Goal: Book appointment/travel/reservation

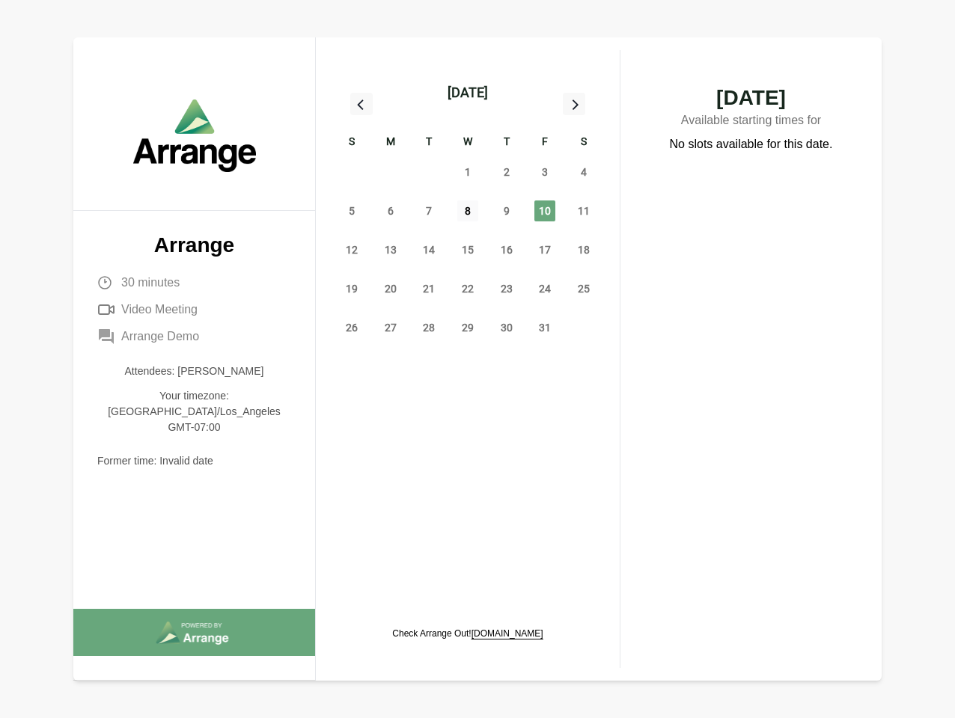
click at [468, 213] on span "8" at bounding box center [467, 210] width 21 height 21
click at [467, 93] on div "[DATE]" at bounding box center [467, 92] width 40 height 21
click at [352, 172] on div "28" at bounding box center [351, 172] width 39 height 39
click at [391, 172] on div "29" at bounding box center [390, 172] width 39 height 39
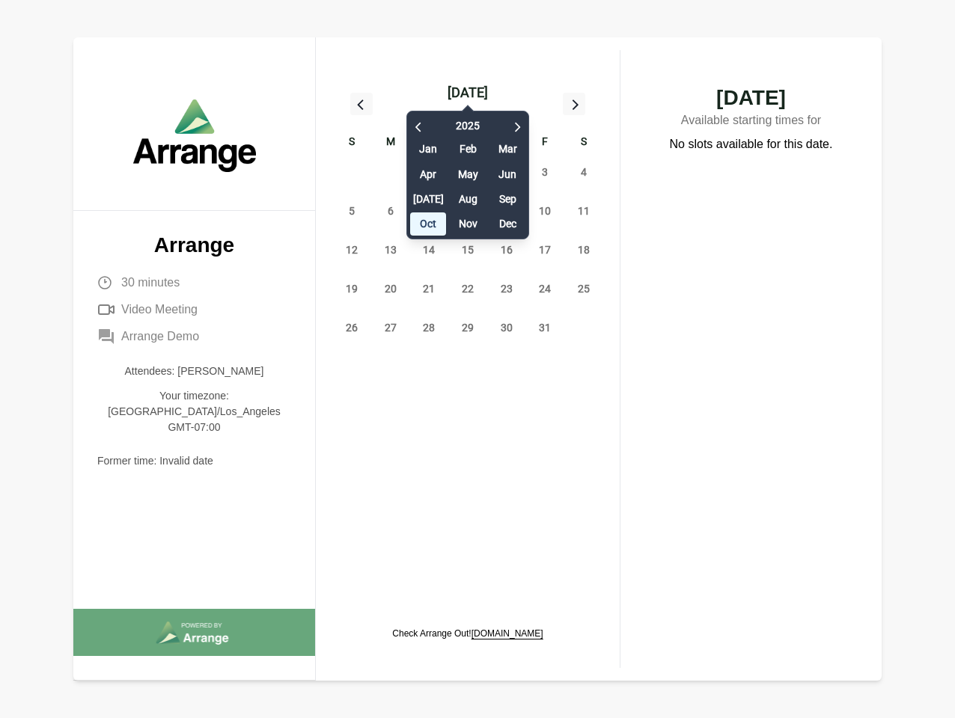
click at [429, 172] on div "[DATE] Feb Mar Apr May Jun [DATE] Aug Sep Oct Nov Dec" at bounding box center [467, 171] width 123 height 136
click at [468, 172] on div "[DATE] Feb Mar Apr May Jun [DATE] Aug Sep Oct Nov Dec" at bounding box center [467, 171] width 123 height 136
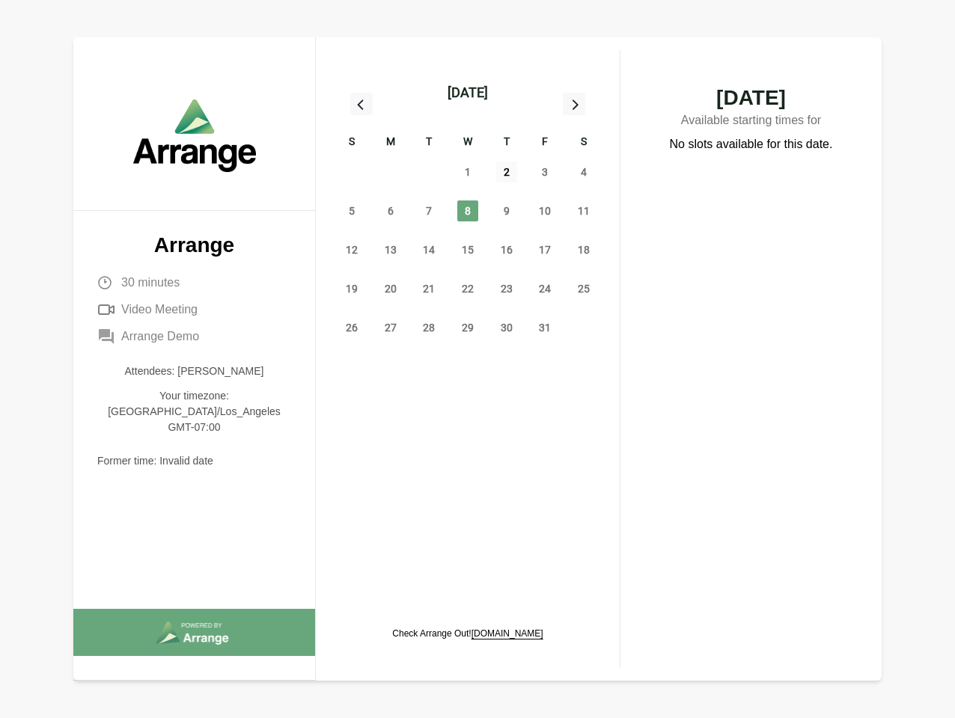
click at [506, 172] on span "2" at bounding box center [506, 172] width 21 height 21
click at [545, 172] on span "3" at bounding box center [544, 172] width 21 height 21
click at [584, 172] on span "4" at bounding box center [583, 172] width 21 height 21
click at [352, 211] on span "5" at bounding box center [351, 210] width 21 height 21
